Goal: Information Seeking & Learning: Learn about a topic

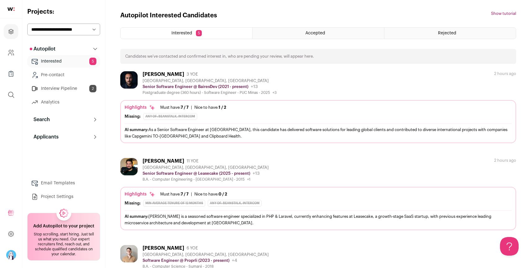
click at [283, 162] on div "Lucas Sahdo 11 YOE São Paulo, São Paulo, Brazil Senior Software Engineer @ Leas…" at bounding box center [318, 170] width 396 height 24
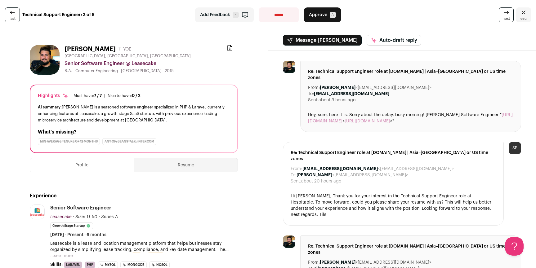
drag, startPoint x: 73, startPoint y: 47, endPoint x: 101, endPoint y: 49, distance: 28.2
click at [101, 49] on div "Lucas Sahdo 11 YOE Download resume São Paulo, São Paulo, Brazil Senior Software…" at bounding box center [134, 60] width 208 height 30
copy h1 "Lucas Sahdo"
click at [19, 20] on link "last" at bounding box center [12, 14] width 15 height 15
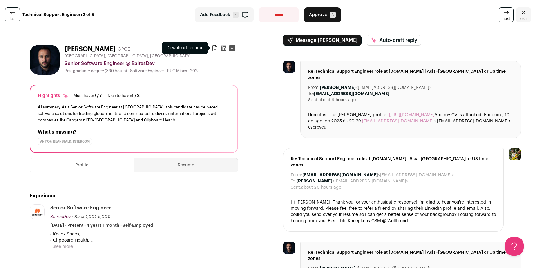
click at [214, 50] on icon at bounding box center [215, 48] width 6 height 6
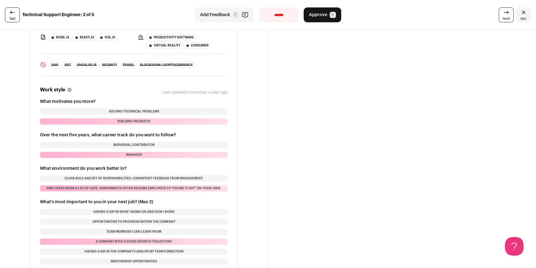
scroll to position [911, 0]
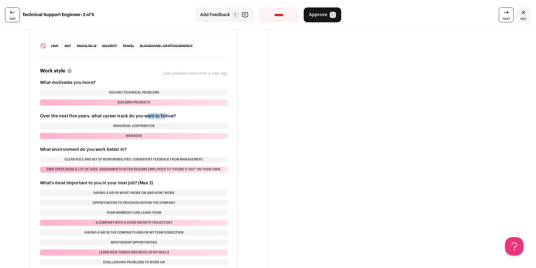
drag, startPoint x: 148, startPoint y: 107, endPoint x: 164, endPoint y: 108, distance: 16.8
click at [164, 113] on h3 "Over the next five years, what career track do you want to follow?" at bounding box center [133, 116] width 187 height 6
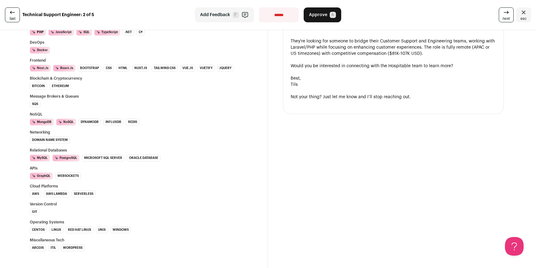
scroll to position [333, 0]
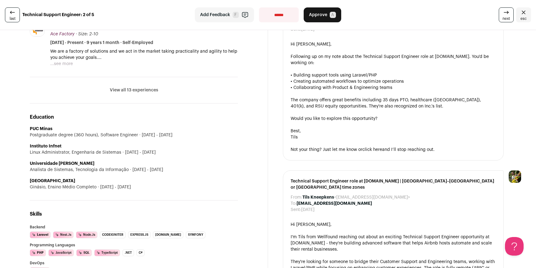
click at [140, 90] on button "View all 13 experiences" at bounding box center [134, 90] width 48 height 6
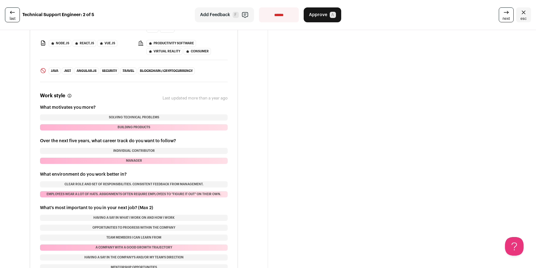
scroll to position [2205, 0]
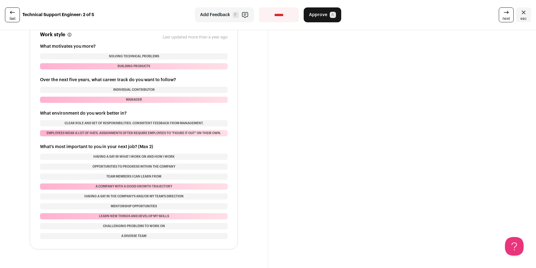
click at [271, 18] on select "**********" at bounding box center [279, 14] width 40 height 15
select select "**********"
click at [259, 7] on select "**********" at bounding box center [279, 14] width 40 height 15
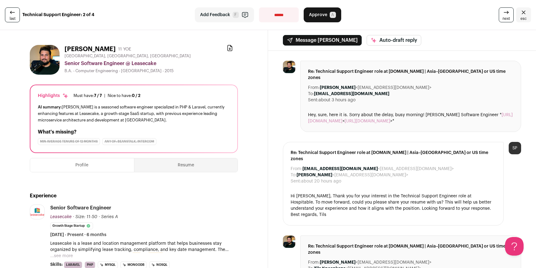
click at [498, 15] on link "next" at bounding box center [505, 14] width 15 height 15
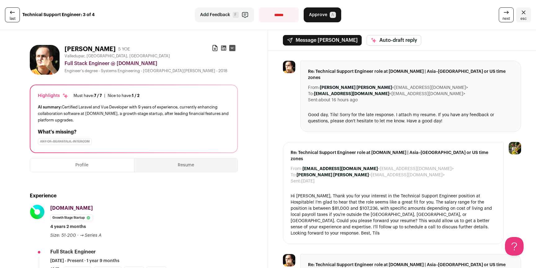
click at [502, 17] on span "next" at bounding box center [505, 18] width 7 height 5
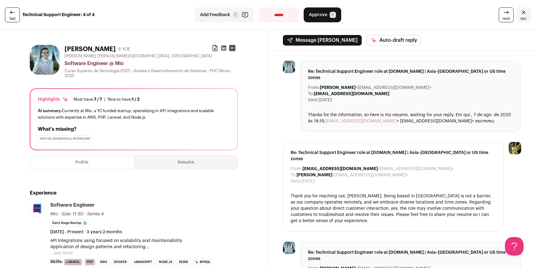
click at [208, 48] on div "Rodrigo Soares 6 YOE Download resume" at bounding box center [150, 49] width 173 height 9
click at [212, 48] on icon at bounding box center [215, 48] width 6 height 6
click at [10, 11] on icon at bounding box center [12, 12] width 7 height 7
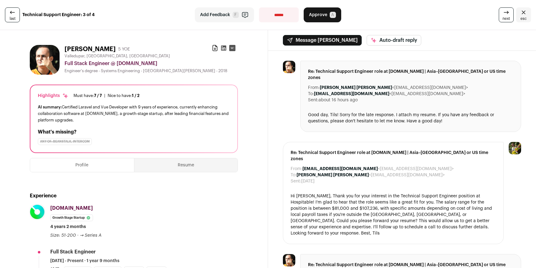
click at [10, 11] on icon at bounding box center [12, 12] width 7 height 7
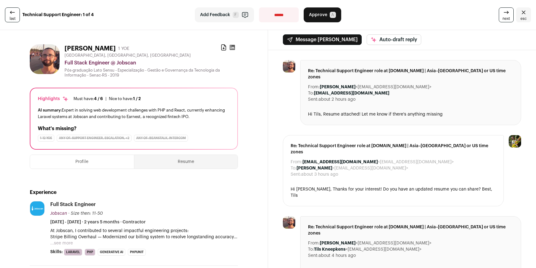
scroll to position [1, 0]
click at [222, 51] on div "Download resume" at bounding box center [223, 48] width 6 height 9
click at [221, 49] on icon at bounding box center [223, 47] width 6 height 6
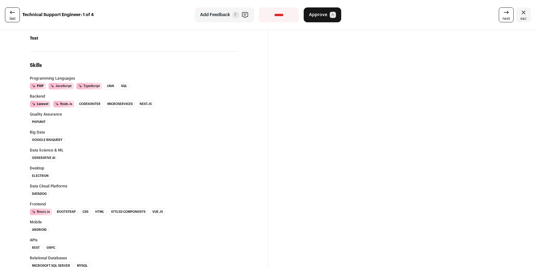
scroll to position [214, 0]
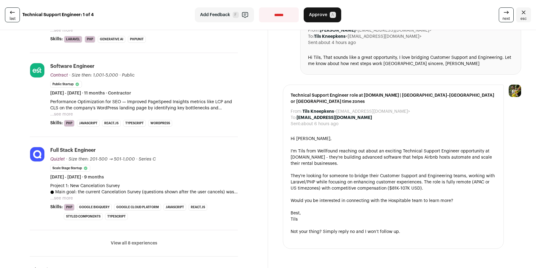
click at [135, 244] on button "View all 8 experiences" at bounding box center [134, 243] width 46 height 6
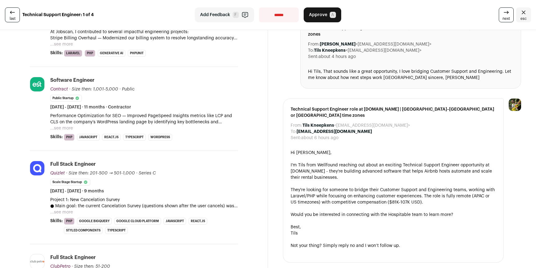
scroll to position [0, 0]
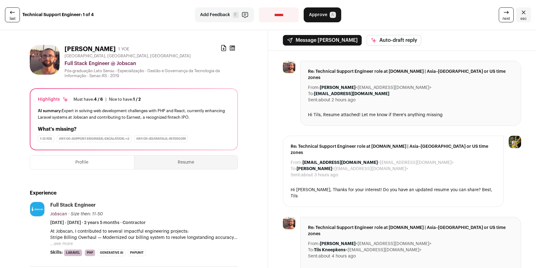
click at [234, 48] on div "Download resume" at bounding box center [228, 49] width 17 height 9
click at [232, 48] on icon at bounding box center [232, 48] width 6 height 6
drag, startPoint x: 65, startPoint y: 50, endPoint x: 102, endPoint y: 49, distance: 36.9
click at [102, 49] on h1 "Fabio Pontes" at bounding box center [89, 49] width 51 height 9
copy h1 "Fabio Pontes"
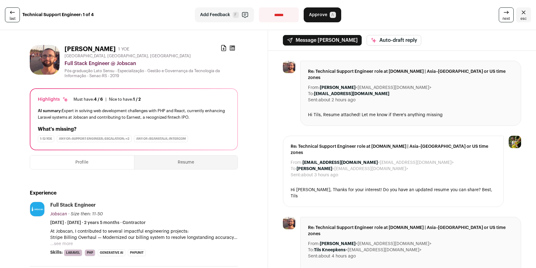
click at [270, 102] on div "From: Tils Kneepkens <hospitable@wellfound.us> To: Fabio Pontes <faabiopontes@g…" at bounding box center [402, 261] width 268 height 421
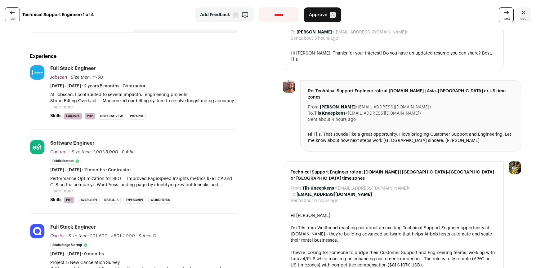
scroll to position [227, 0]
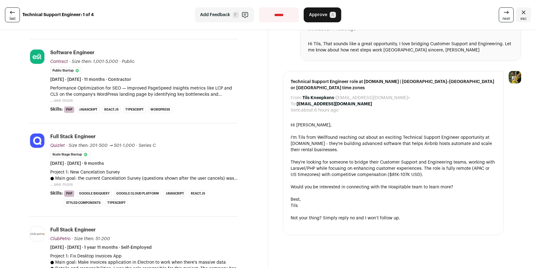
click at [68, 185] on button "...see more" at bounding box center [61, 185] width 23 height 6
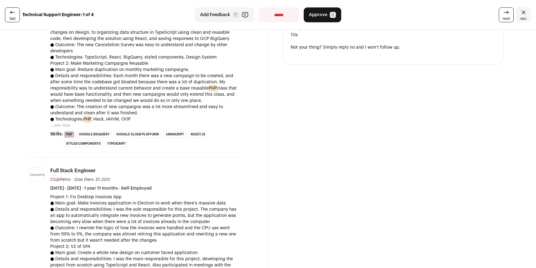
scroll to position [0, 0]
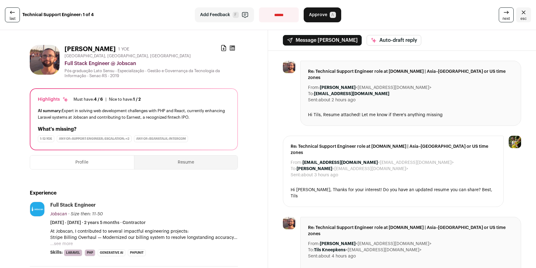
click at [502, 14] on icon at bounding box center [505, 12] width 7 height 7
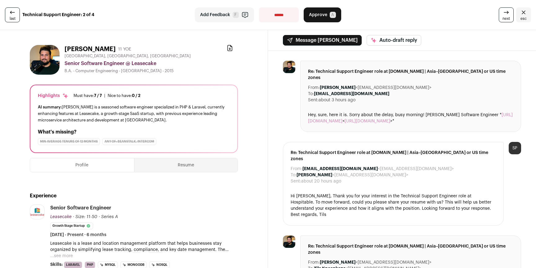
click at [502, 16] on span "next" at bounding box center [505, 18] width 7 height 5
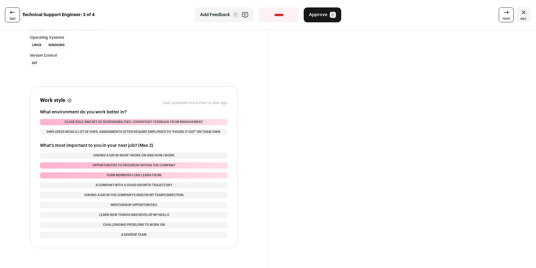
scroll to position [446, 0]
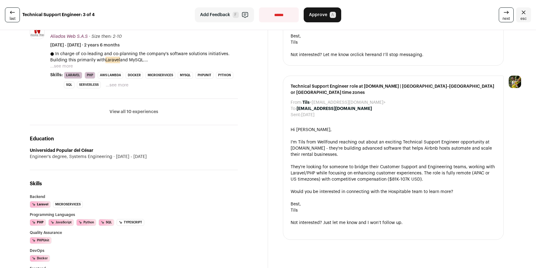
click at [139, 114] on button "View all 10 experiences" at bounding box center [133, 112] width 49 height 6
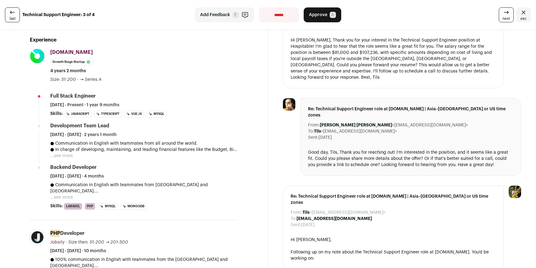
scroll to position [157, 0]
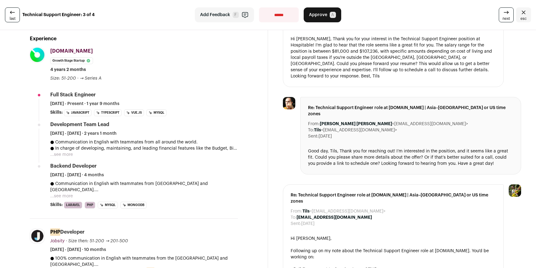
click at [72, 152] on button "...see more" at bounding box center [61, 155] width 23 height 6
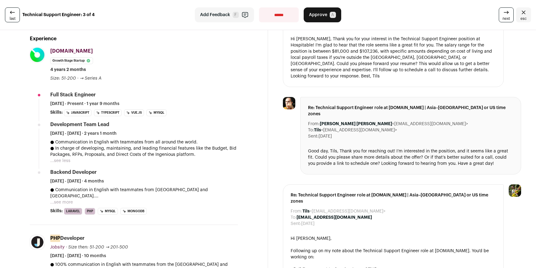
scroll to position [0, 0]
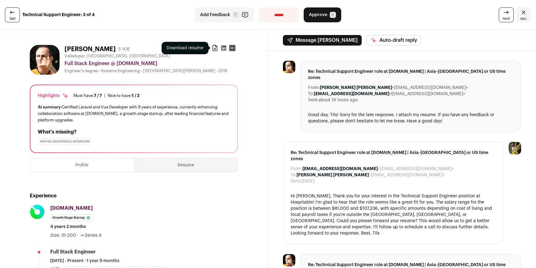
click at [212, 48] on icon at bounding box center [215, 48] width 6 height 6
click at [220, 47] on icon at bounding box center [223, 48] width 6 height 6
click at [13, 15] on icon at bounding box center [12, 12] width 7 height 7
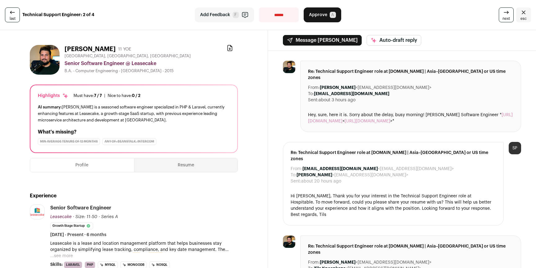
click at [502, 14] on icon at bounding box center [505, 12] width 7 height 7
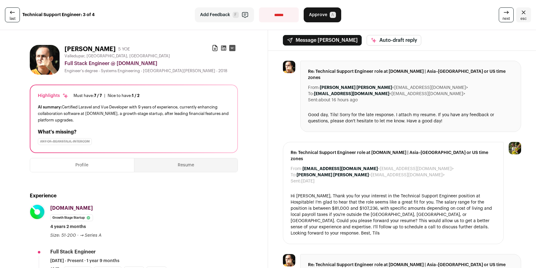
click at [508, 12] on link "next" at bounding box center [505, 14] width 15 height 15
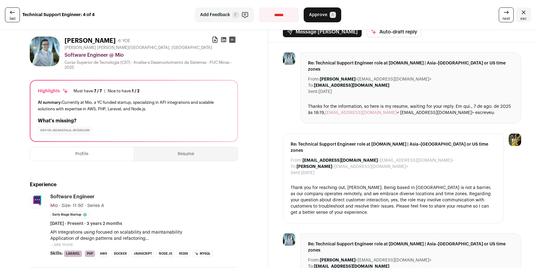
scroll to position [11, 0]
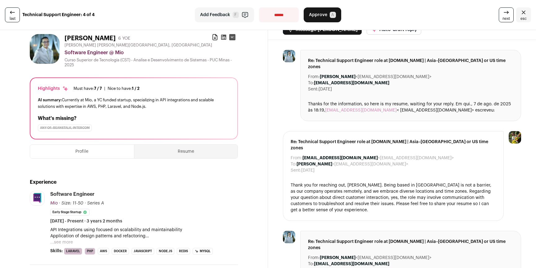
click at [213, 39] on icon at bounding box center [215, 37] width 6 height 6
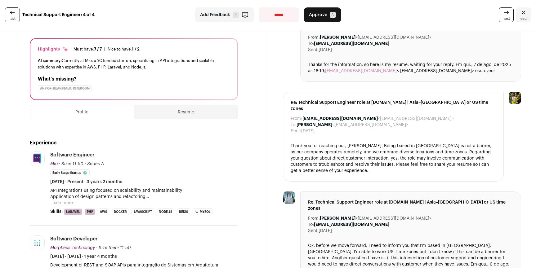
scroll to position [0, 0]
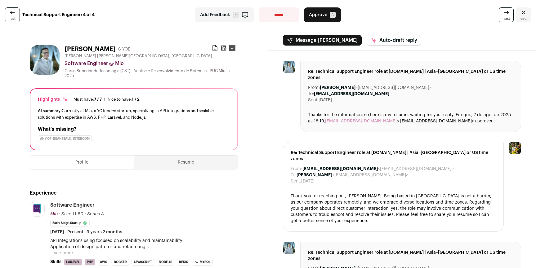
click at [10, 18] on span "last" at bounding box center [13, 18] width 6 height 5
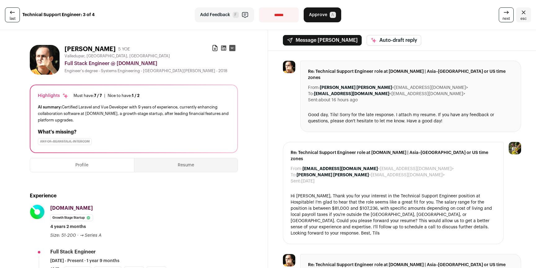
click at [15, 17] on span "last" at bounding box center [13, 18] width 6 height 5
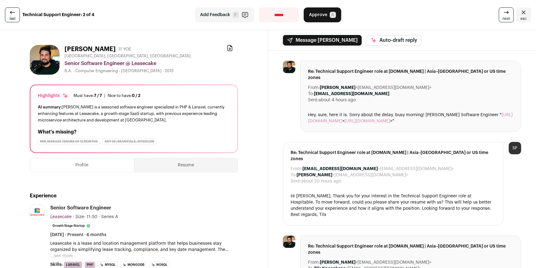
drag, startPoint x: 64, startPoint y: 47, endPoint x: 103, endPoint y: 49, distance: 38.8
click at [103, 49] on div "Lucas Sahdo 11 YOE Download resume São Paulo, São Paulo, Brazil Senior Software…" at bounding box center [134, 60] width 208 height 30
copy h1 "Lucas Sahdo"
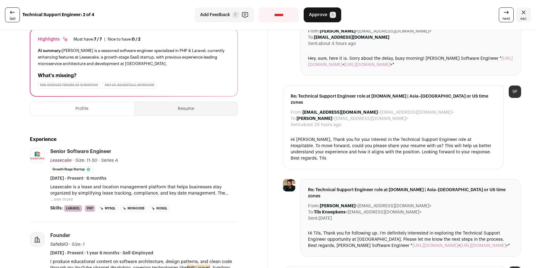
scroll to position [210, 0]
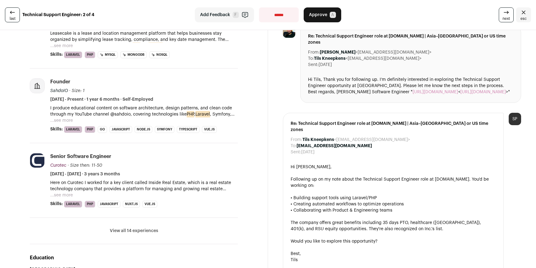
drag, startPoint x: 145, startPoint y: 236, endPoint x: 160, endPoint y: 228, distance: 16.6
click at [145, 236] on li "View all 14 experiences View less" at bounding box center [134, 231] width 208 height 26
click at [148, 231] on button "View all 14 experiences" at bounding box center [134, 231] width 48 height 6
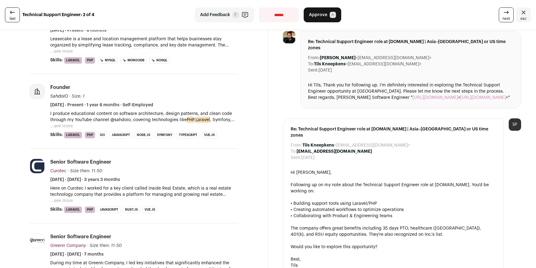
scroll to position [0, 0]
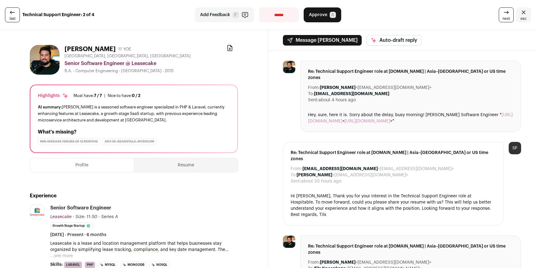
click at [277, 23] on div "**********" at bounding box center [268, 15] width 536 height 30
click at [275, 15] on select "**********" at bounding box center [279, 14] width 40 height 15
select select "**********"
click at [259, 7] on select "**********" at bounding box center [279, 14] width 40 height 15
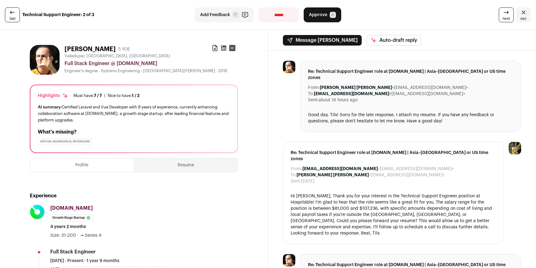
click at [502, 21] on span "next" at bounding box center [505, 18] width 7 height 5
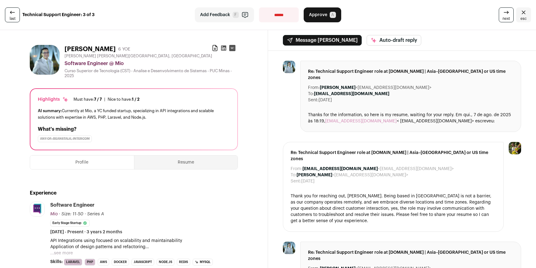
click at [24, 13] on strong "Technical Support Engineer: 3 of 3" at bounding box center [58, 15] width 72 height 6
click at [18, 13] on link "last" at bounding box center [12, 14] width 15 height 15
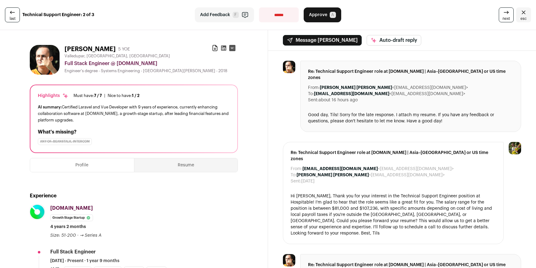
click at [272, 18] on select "**********" at bounding box center [279, 14] width 40 height 15
click at [20, 17] on div "last Technical Support Engineer: 2 of 3" at bounding box center [91, 14] width 172 height 15
click at [18, 18] on link "last" at bounding box center [12, 14] width 15 height 15
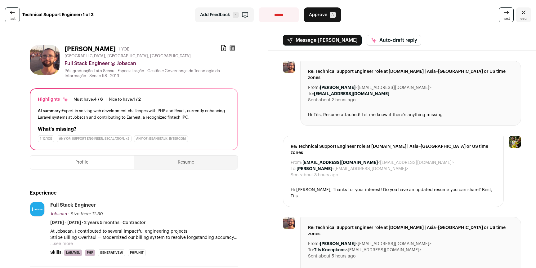
click at [502, 17] on span "next" at bounding box center [505, 18] width 7 height 5
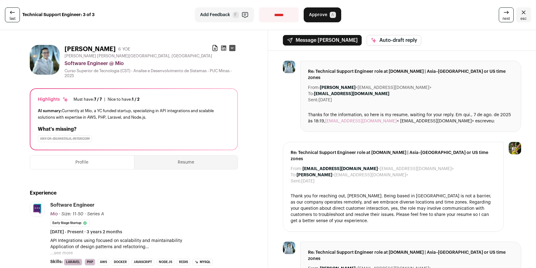
click at [276, 19] on select "**********" at bounding box center [279, 14] width 40 height 15
select select "**********"
click at [259, 7] on select "**********" at bounding box center [279, 14] width 40 height 15
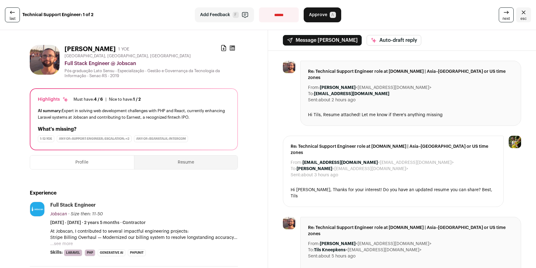
click at [502, 15] on icon at bounding box center [505, 12] width 7 height 7
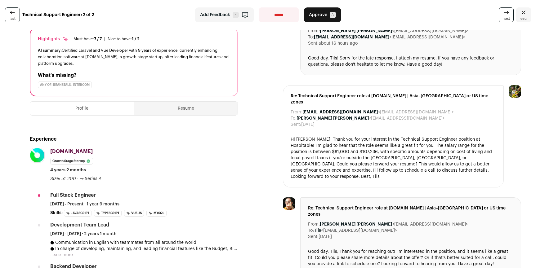
scroll to position [132, 0]
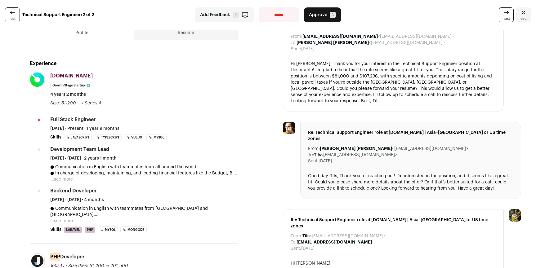
click at [16, 19] on link "last" at bounding box center [12, 14] width 15 height 15
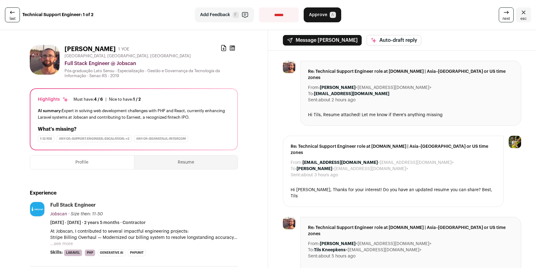
click at [502, 19] on span "next" at bounding box center [505, 18] width 7 height 5
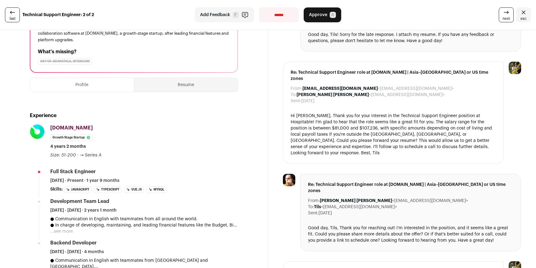
scroll to position [82, 0]
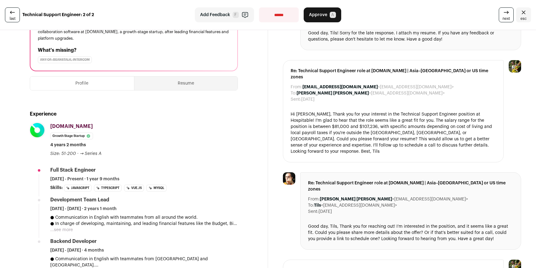
click at [64, 225] on p "● In charge of developing, maintaining, and leading financial features like the…" at bounding box center [143, 224] width 187 height 6
click at [64, 229] on button "...see more" at bounding box center [61, 230] width 23 height 6
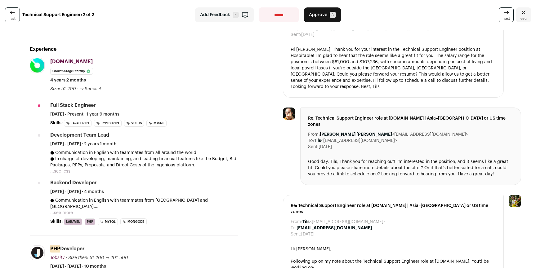
scroll to position [209, 0]
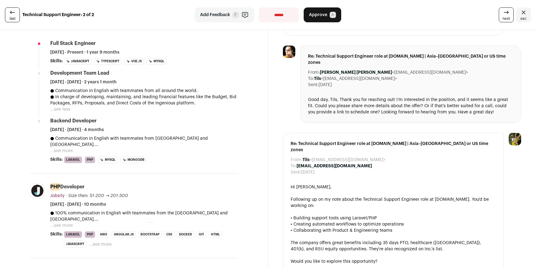
click at [64, 152] on button "...see more" at bounding box center [61, 151] width 23 height 6
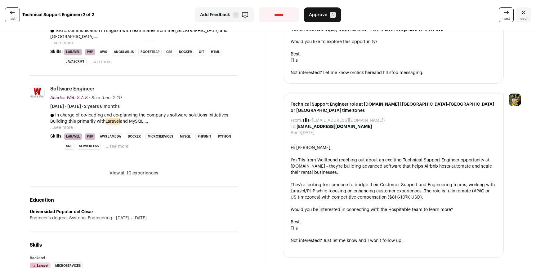
scroll to position [0, 0]
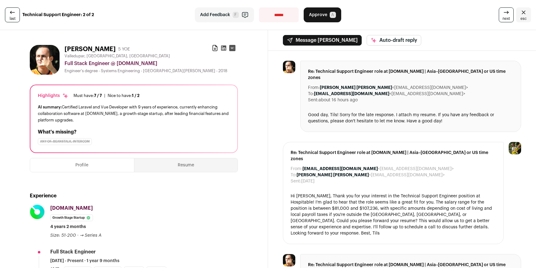
click at [223, 48] on icon at bounding box center [223, 48] width 5 height 5
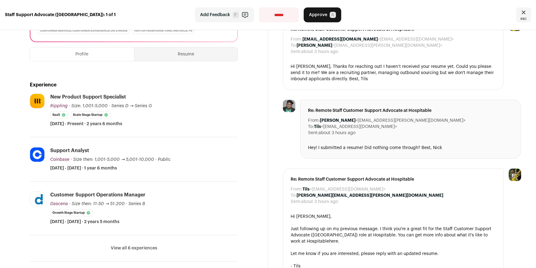
scroll to position [130, 0]
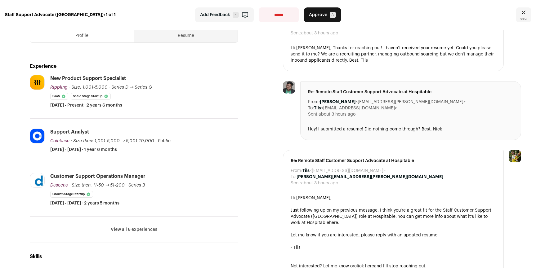
click at [140, 227] on button "View all 6 experiences" at bounding box center [134, 230] width 46 height 6
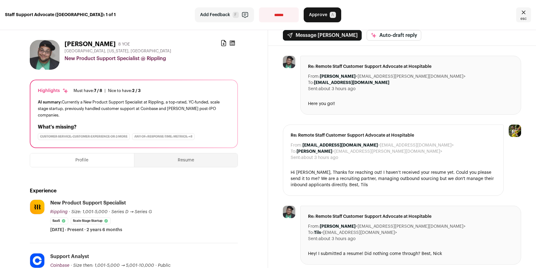
scroll to position [0, 0]
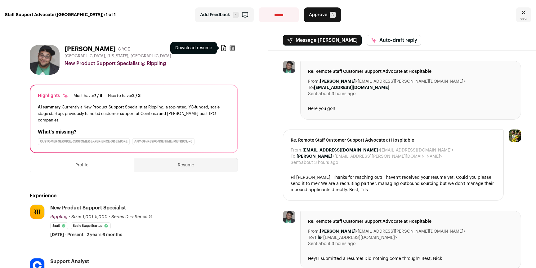
click at [221, 46] on icon at bounding box center [223, 48] width 6 height 6
click at [519, 11] on icon "Close" at bounding box center [522, 12] width 7 height 7
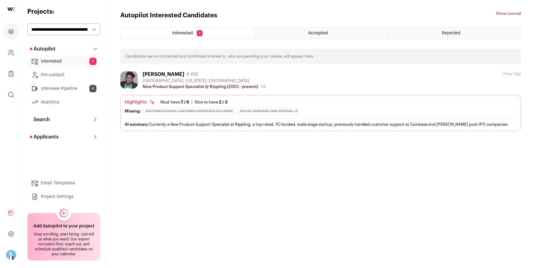
click at [52, 33] on select "**********" at bounding box center [63, 30] width 73 height 12
select select "*****"
click at [27, 24] on select "**********" at bounding box center [63, 30] width 73 height 12
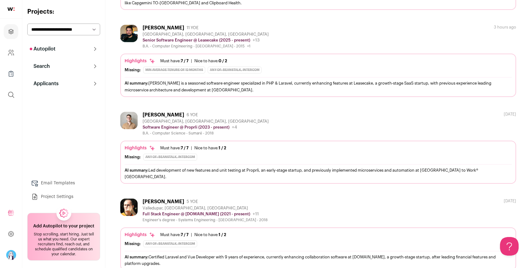
scroll to position [301, 0]
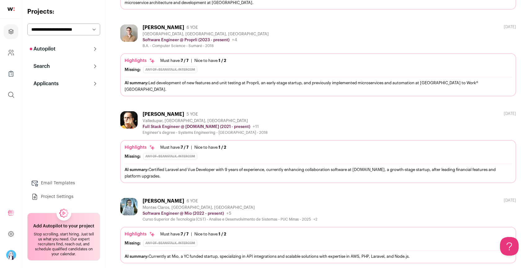
click at [277, 198] on div "Rodrigo Soares 6 YOE" at bounding box center [230, 201] width 175 height 6
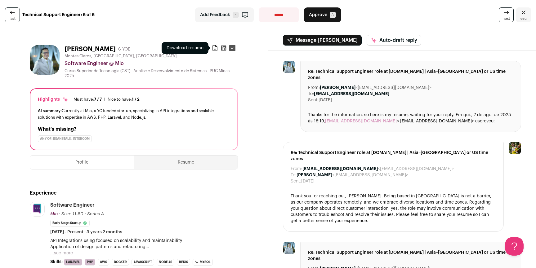
click at [213, 49] on icon at bounding box center [215, 48] width 4 height 6
click at [11, 15] on icon at bounding box center [12, 12] width 7 height 7
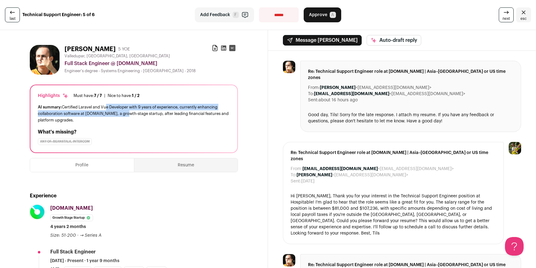
drag, startPoint x: 105, startPoint y: 107, endPoint x: 140, endPoint y: 113, distance: 35.8
click at [130, 112] on div "AI summary: Certified Laravel and Vue Developer with 9 years of experience, cur…" at bounding box center [134, 114] width 192 height 20
drag, startPoint x: 126, startPoint y: 109, endPoint x: 118, endPoint y: 108, distance: 7.2
click at [119, 108] on div "AI summary: Certified Laravel and Vue Developer with 9 years of experience, cur…" at bounding box center [134, 114] width 192 height 20
click at [118, 108] on div "AI summary: Certified Laravel and Vue Developer with 9 years of experience, cur…" at bounding box center [134, 114] width 192 height 20
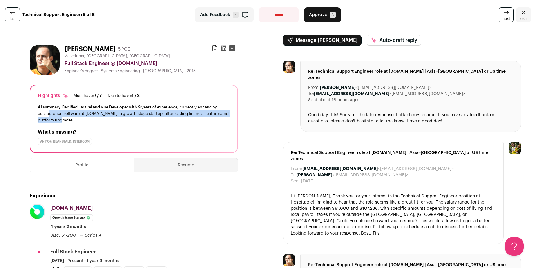
drag, startPoint x: 48, startPoint y: 113, endPoint x: 65, endPoint y: 118, distance: 17.5
click at [65, 118] on div "AI summary: Certified Laravel and Vue Developer with 9 years of experience, cur…" at bounding box center [134, 114] width 192 height 20
drag, startPoint x: 78, startPoint y: 118, endPoint x: 78, endPoint y: 108, distance: 10.2
click at [78, 108] on div "AI summary: Certified Laravel and Vue Developer with 9 years of experience, cur…" at bounding box center [134, 114] width 192 height 20
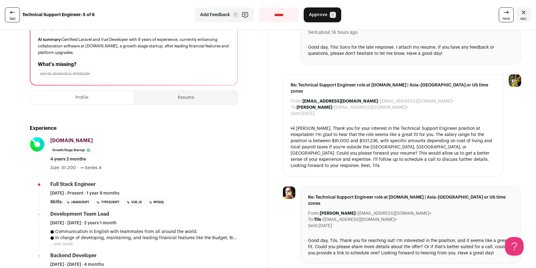
scroll to position [104, 0]
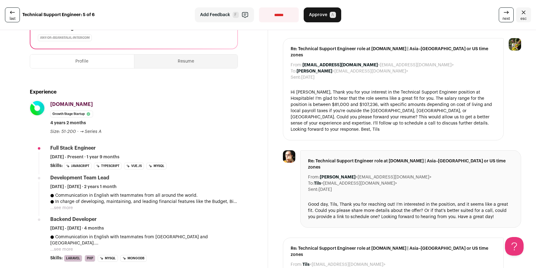
click at [60, 206] on button "...see more" at bounding box center [61, 208] width 23 height 6
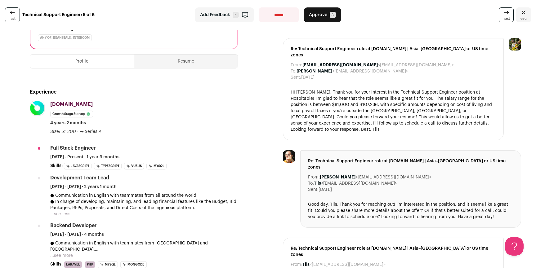
scroll to position [0, 0]
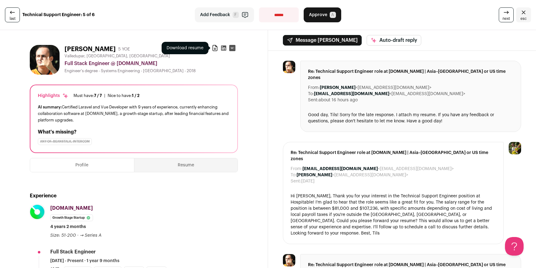
click at [212, 50] on icon at bounding box center [215, 48] width 6 height 6
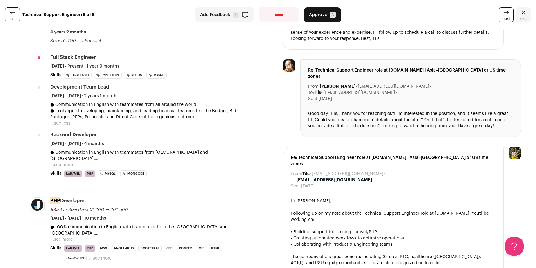
scroll to position [197, 0]
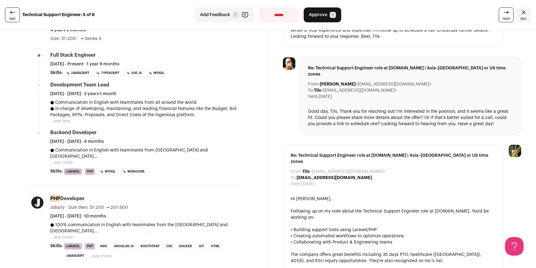
click at [54, 120] on button "...see less" at bounding box center [60, 121] width 20 height 6
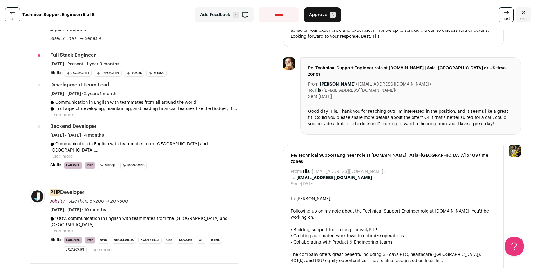
click at [67, 114] on button "...see more" at bounding box center [61, 115] width 23 height 6
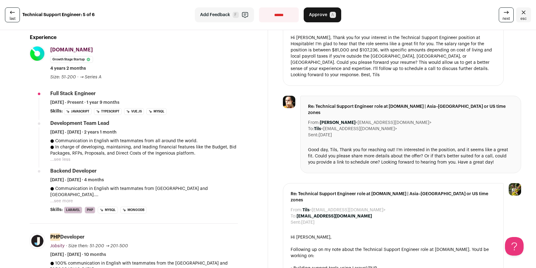
scroll to position [251, 0]
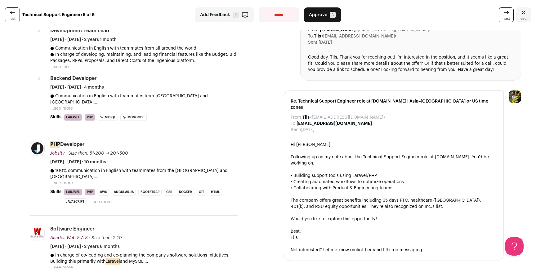
click at [63, 111] on button "...see more" at bounding box center [61, 108] width 23 height 6
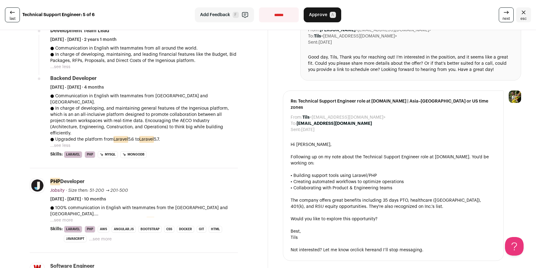
click at [284, 128] on div "Re: Technical Support Engineer role at Hospitable.com | Asia–Pacific or US time…" at bounding box center [393, 175] width 221 height 170
click at [268, 130] on div "From: Tils <tils-hospitable@wellfound.us> To: Andres Garcia <andreshg112@gmail.…" at bounding box center [402, 122] width 268 height 645
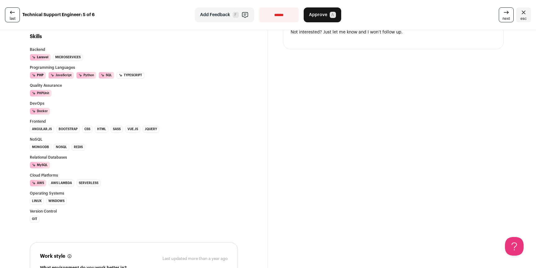
scroll to position [787, 0]
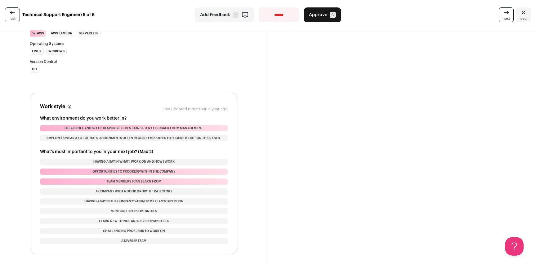
click at [230, 120] on section "Work style These preferences are usually not dealbreakers, but we recommend con…" at bounding box center [134, 174] width 208 height 162
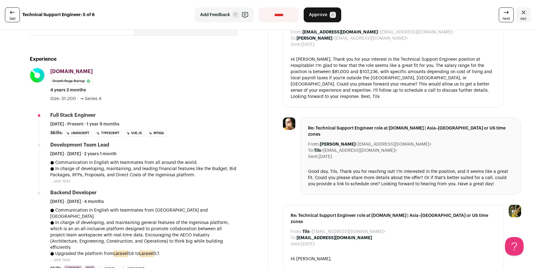
scroll to position [0, 0]
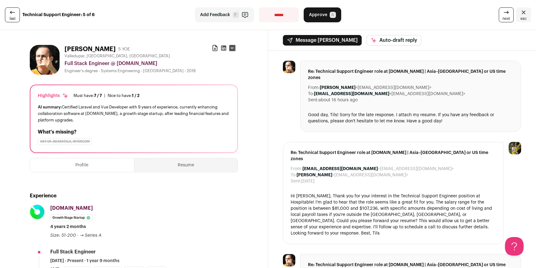
click at [14, 19] on span "last" at bounding box center [13, 18] width 6 height 5
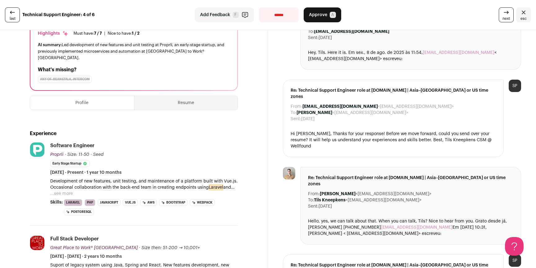
click at [58, 191] on button "...see more" at bounding box center [61, 194] width 23 height 6
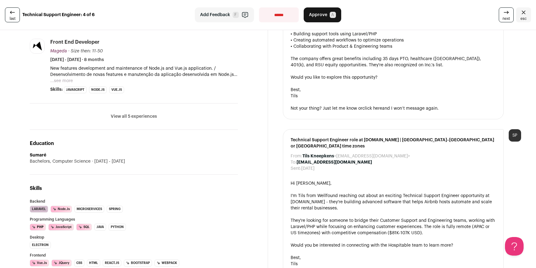
scroll to position [350, 0]
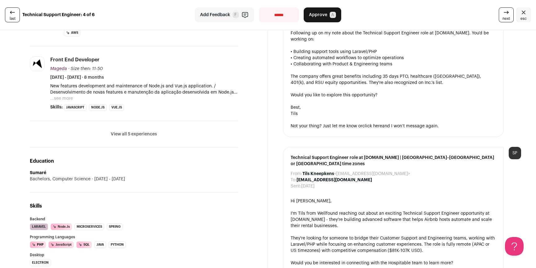
click at [143, 131] on button "View all 5 experiences" at bounding box center [134, 134] width 46 height 6
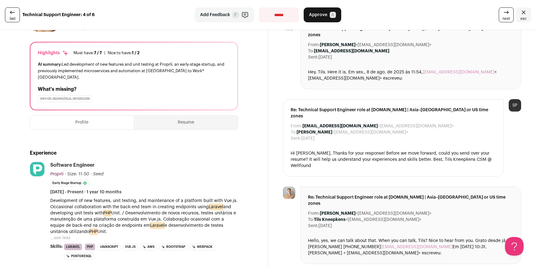
scroll to position [0, 0]
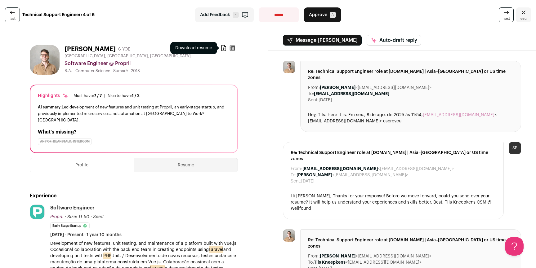
click at [221, 47] on icon at bounding box center [223, 48] width 6 height 6
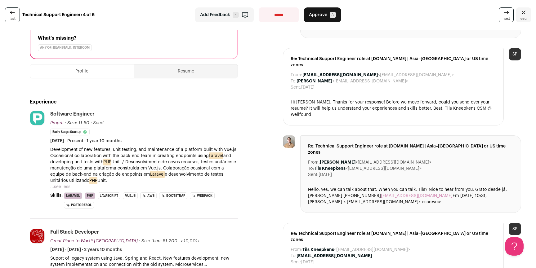
scroll to position [86, 0]
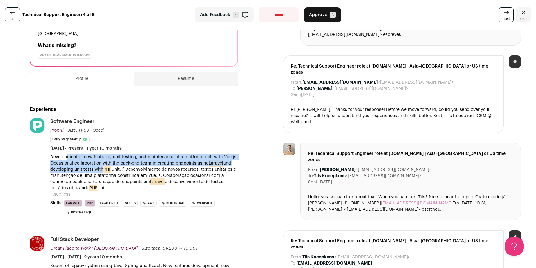
drag, startPoint x: 66, startPoint y: 152, endPoint x: 99, endPoint y: 163, distance: 34.6
click at [99, 163] on p "Development of new features, unit testing, and maintenance of a platform built …" at bounding box center [143, 172] width 187 height 37
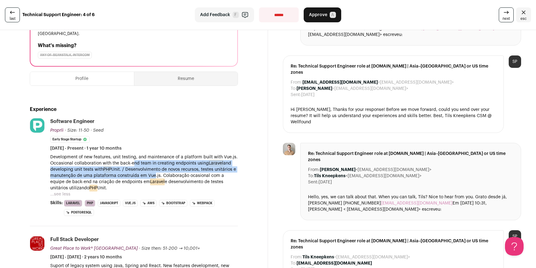
drag, startPoint x: 157, startPoint y: 169, endPoint x: 132, endPoint y: 155, distance: 27.9
click at [132, 155] on p "Development of new features, unit testing, and maintenance of a platform built …" at bounding box center [143, 172] width 187 height 37
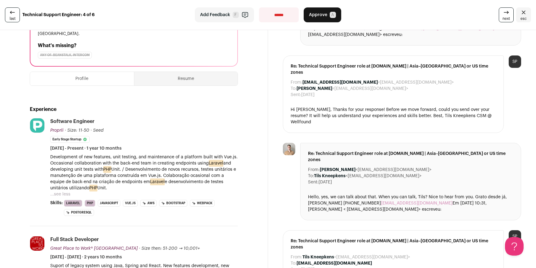
click at [135, 156] on p "Development of new features, unit testing, and maintenance of a platform built …" at bounding box center [143, 172] width 187 height 37
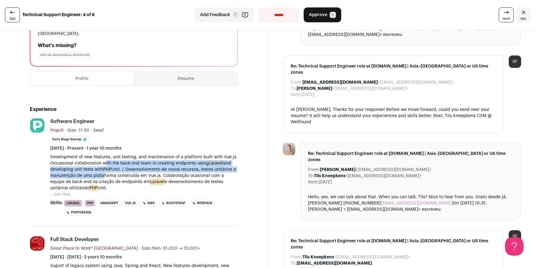
drag, startPoint x: 105, startPoint y: 160, endPoint x: 105, endPoint y: 168, distance: 8.4
click at [104, 168] on p "Development of new features, unit testing, and maintenance of a platform built …" at bounding box center [143, 172] width 187 height 37
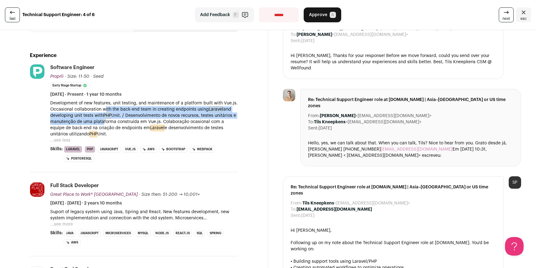
scroll to position [141, 0]
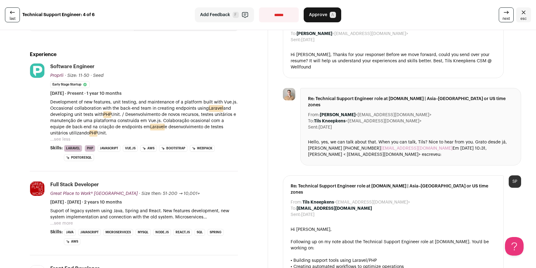
click at [68, 214] on p "Suport of legacy system using Java, Spring and React. New features development,…" at bounding box center [143, 214] width 187 height 12
click at [67, 220] on button "...see more" at bounding box center [61, 223] width 23 height 6
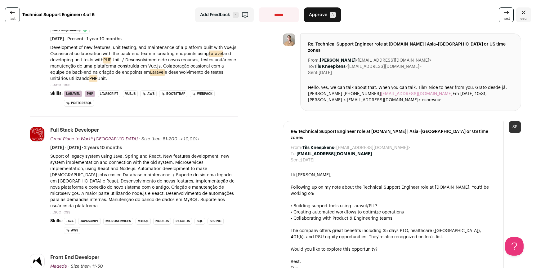
scroll to position [197, 0]
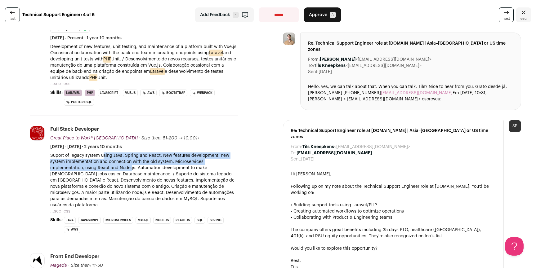
drag, startPoint x: 102, startPoint y: 150, endPoint x: 130, endPoint y: 161, distance: 30.6
click at [130, 161] on p "Suport of legacy system using Java, Spring and React. New features development,…" at bounding box center [143, 180] width 187 height 56
drag, startPoint x: 187, startPoint y: 164, endPoint x: 139, endPoint y: 150, distance: 49.4
click at [139, 152] on p "Suport of legacy system using Java, Spring and React. New features development,…" at bounding box center [143, 180] width 187 height 56
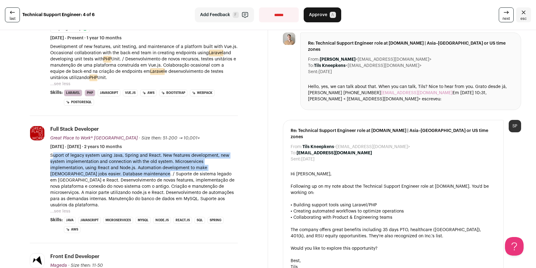
drag, startPoint x: 54, startPoint y: 153, endPoint x: 238, endPoint y: 171, distance: 185.6
click at [139, 167] on p "Suport of legacy system using Java, Spring and React. New features development,…" at bounding box center [143, 180] width 187 height 56
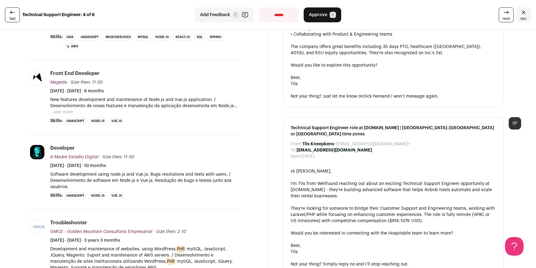
scroll to position [397, 0]
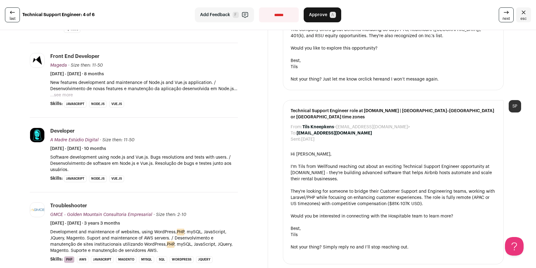
drag, startPoint x: 65, startPoint y: 84, endPoint x: 120, endPoint y: 86, distance: 54.6
click at [65, 92] on button "...see more" at bounding box center [61, 95] width 23 height 6
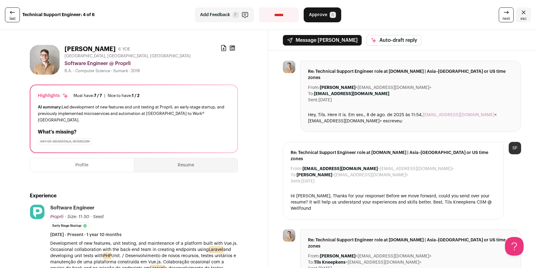
scroll to position [0, 0]
drag, startPoint x: 68, startPoint y: 49, endPoint x: 100, endPoint y: 49, distance: 32.5
click at [100, 49] on h1 "Ronald Filho" at bounding box center [89, 49] width 51 height 9
copy h1 "Ronald Filho"
click at [4, 15] on div "**********" at bounding box center [268, 15] width 536 height 30
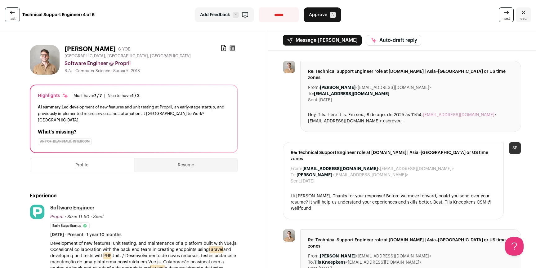
click at [11, 16] on span "last" at bounding box center [13, 18] width 6 height 5
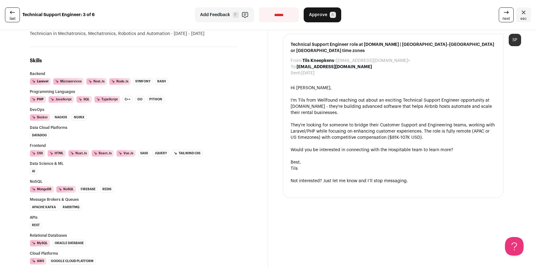
scroll to position [321, 0]
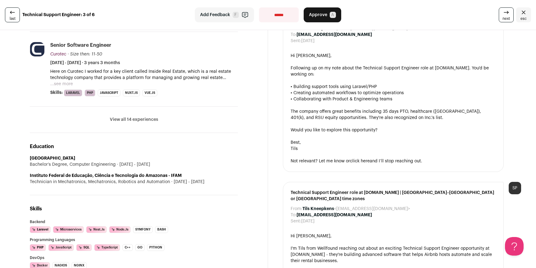
click at [141, 121] on button "View all 14 experiences" at bounding box center [134, 120] width 48 height 6
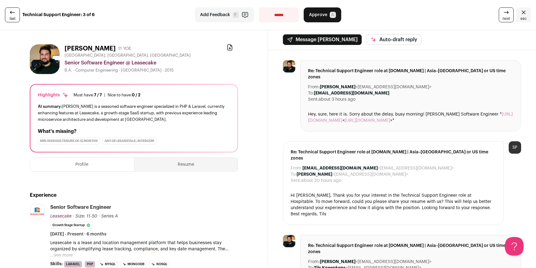
scroll to position [0, 0]
click at [231, 48] on div "Download resume" at bounding box center [232, 49] width 11 height 9
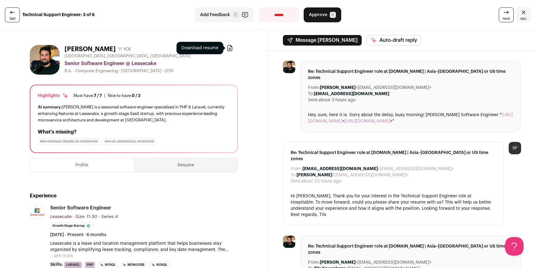
click at [227, 48] on icon at bounding box center [230, 48] width 6 height 6
click at [502, 18] on span "next" at bounding box center [505, 18] width 7 height 5
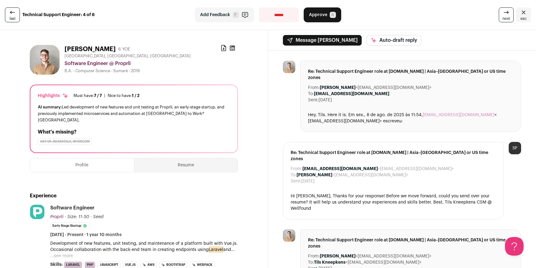
click at [264, 15] on select "**********" at bounding box center [279, 14] width 40 height 15
select select "**********"
click at [259, 7] on select "**********" at bounding box center [279, 14] width 40 height 15
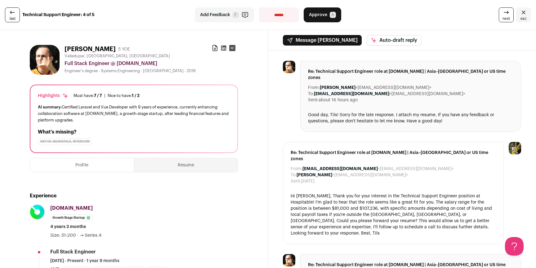
click at [220, 48] on icon at bounding box center [223, 48] width 6 height 6
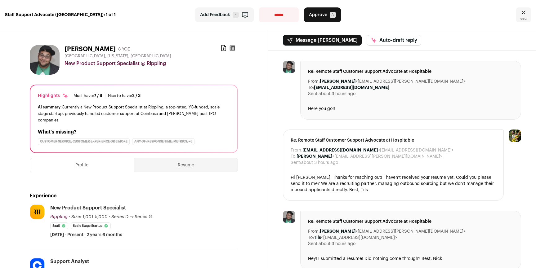
scroll to position [1, 0]
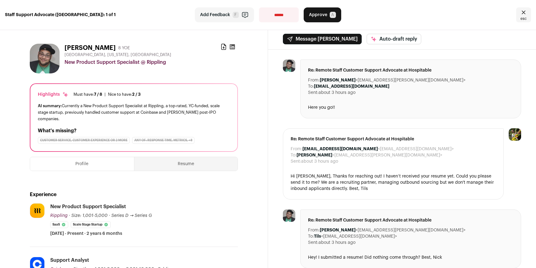
click at [221, 46] on icon at bounding box center [223, 47] width 4 height 6
